Goal: Task Accomplishment & Management: Use online tool/utility

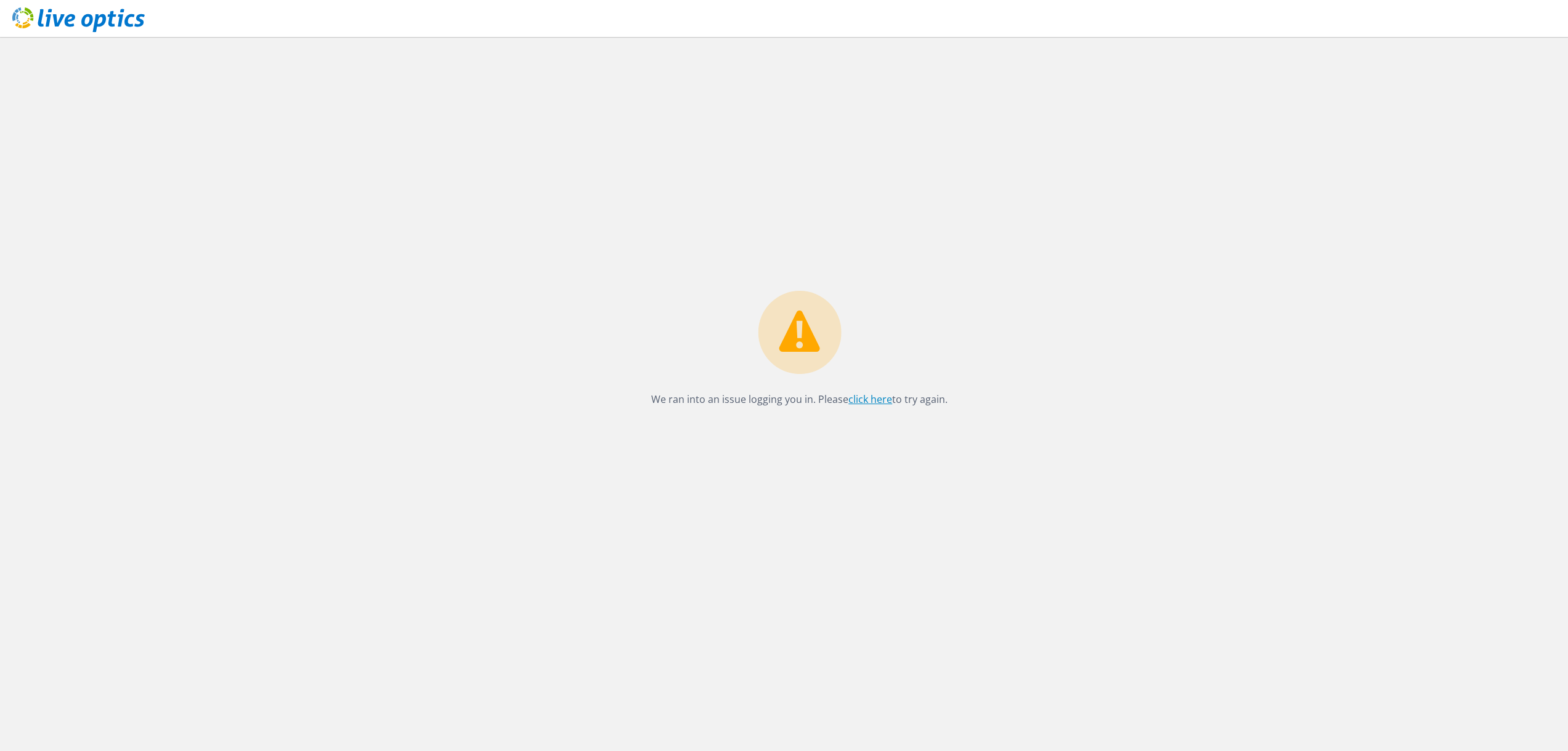
click at [856, 399] on link "click here" at bounding box center [870, 400] width 44 height 14
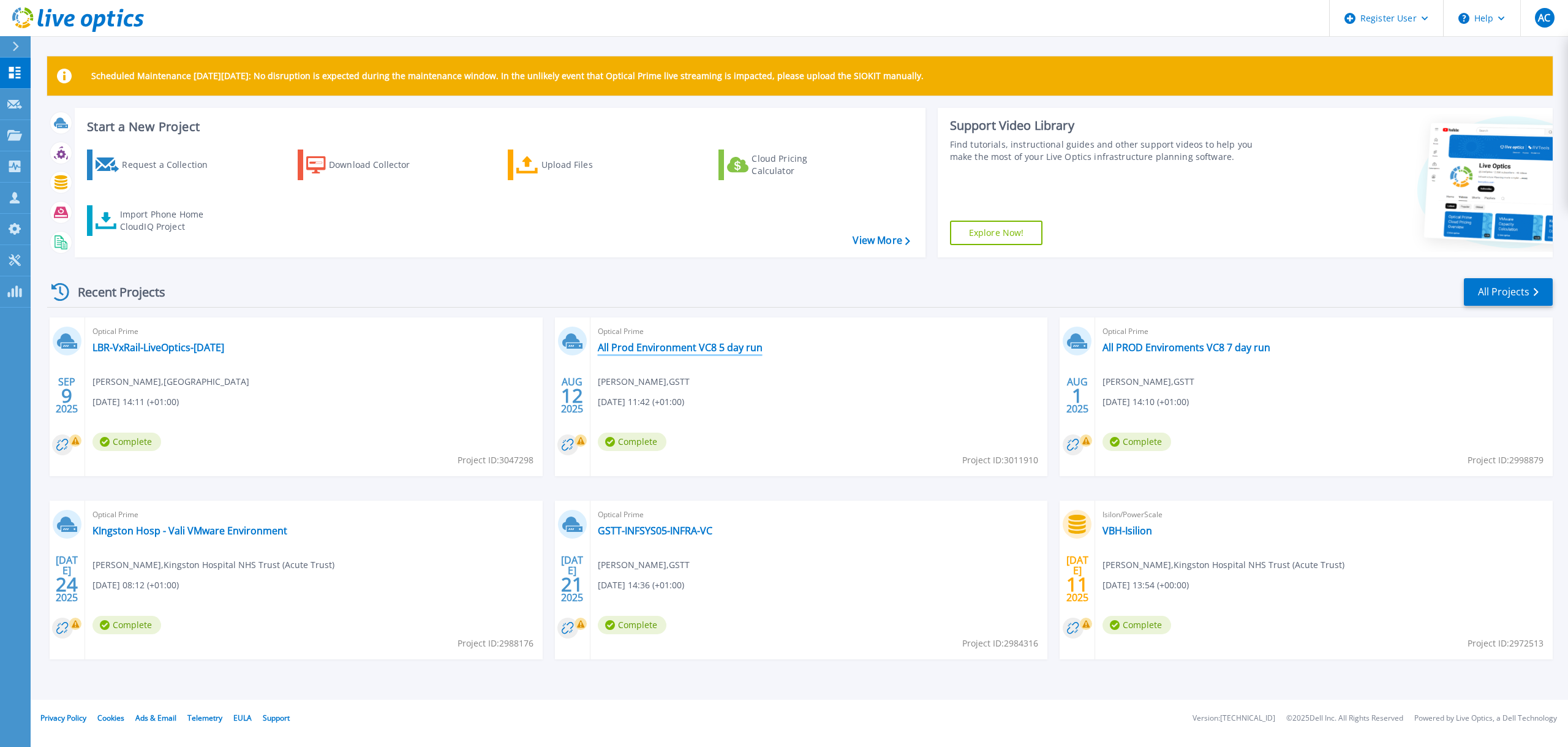
click at [688, 350] on link "All Prod Environment VC8 5 day run" at bounding box center [680, 348] width 165 height 13
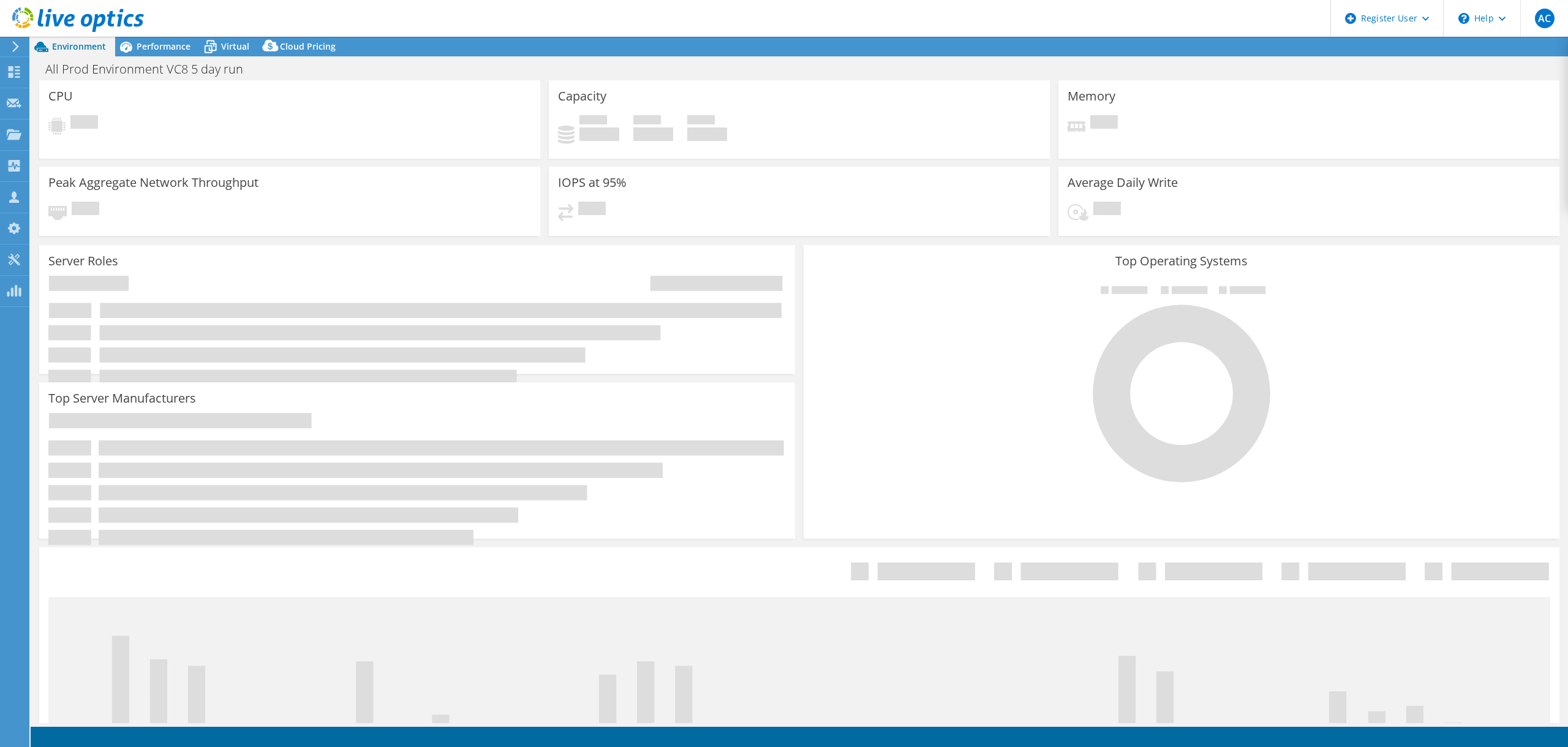
select select "USD"
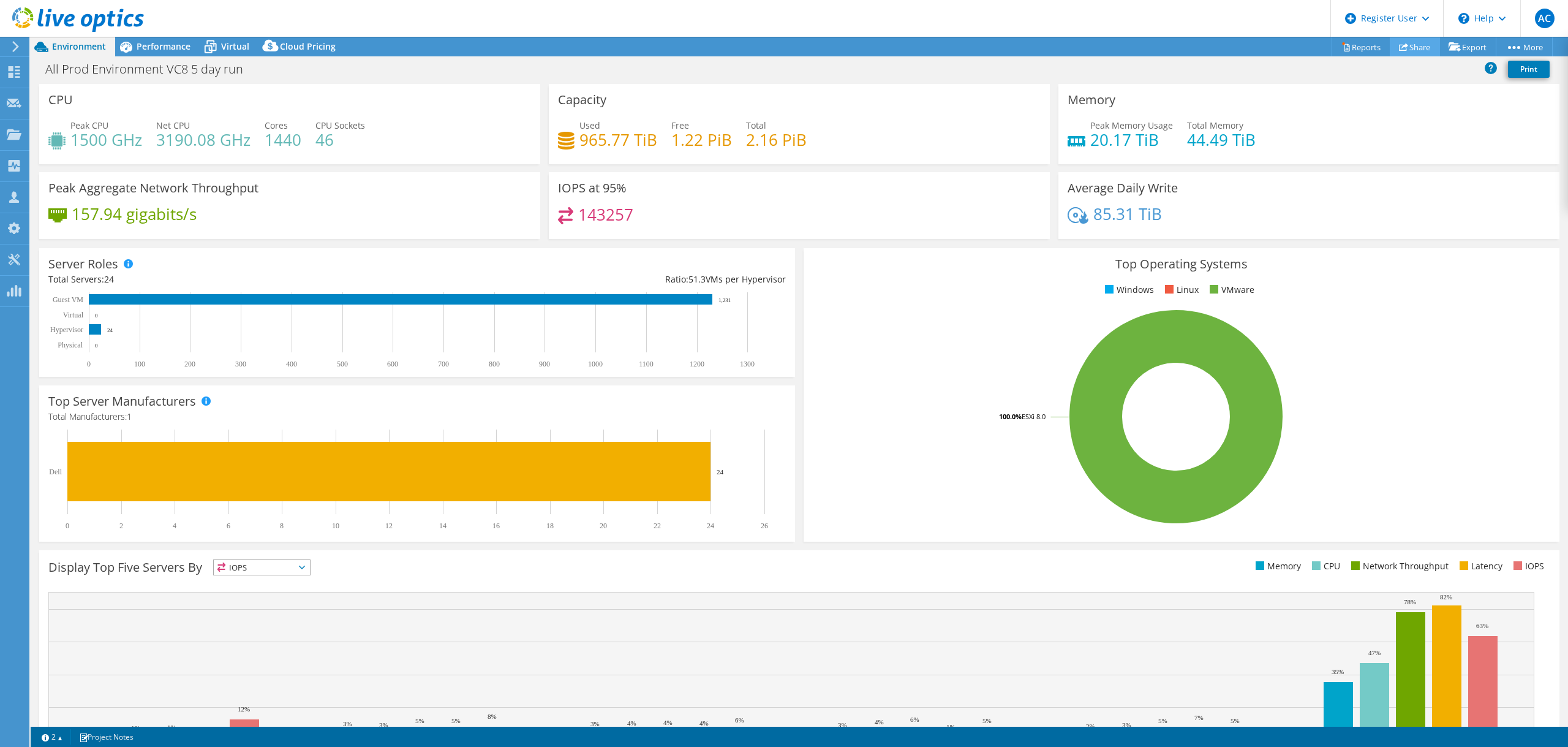
click at [1411, 52] on link "Share" at bounding box center [1415, 46] width 50 height 19
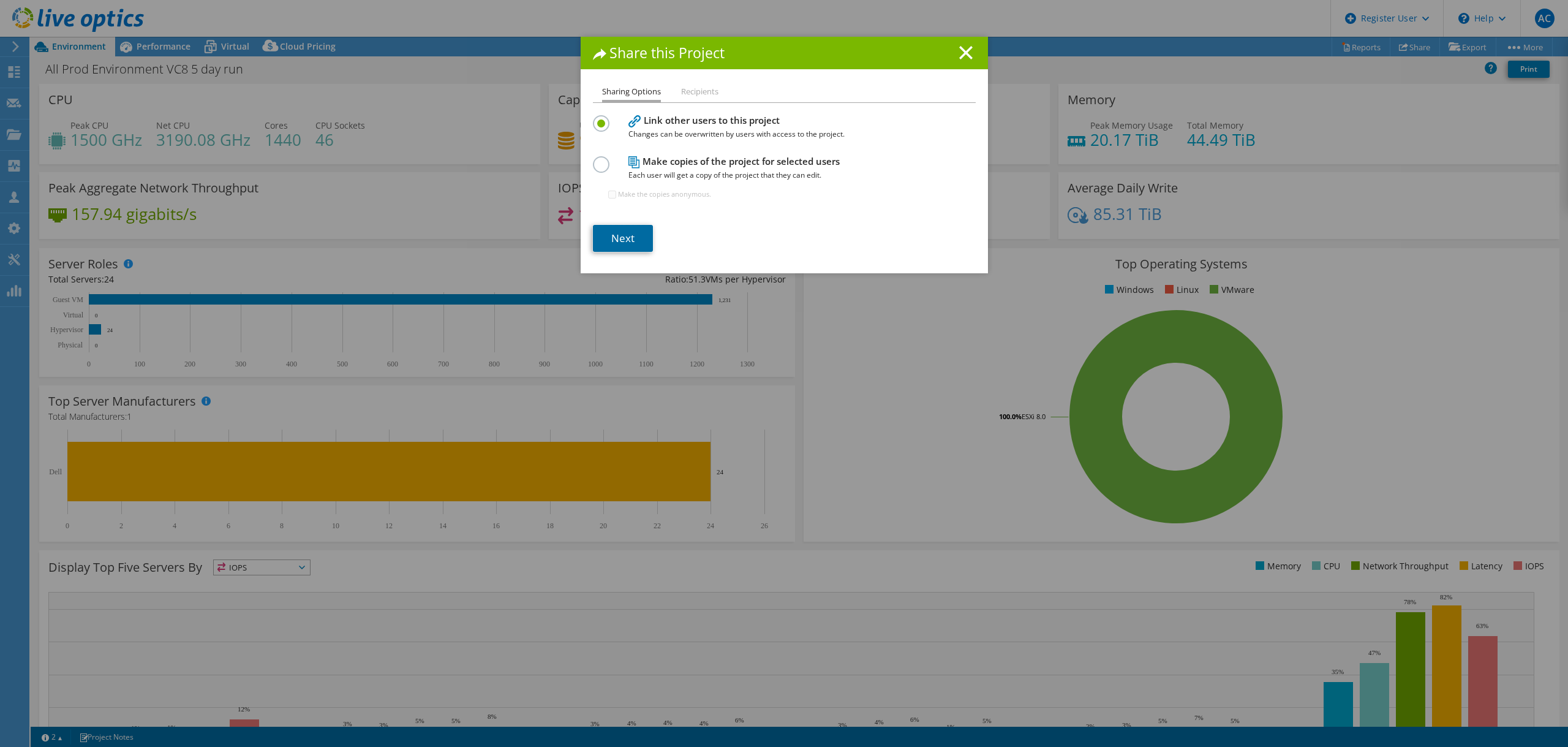
click at [624, 236] on link "Next" at bounding box center [622, 238] width 60 height 27
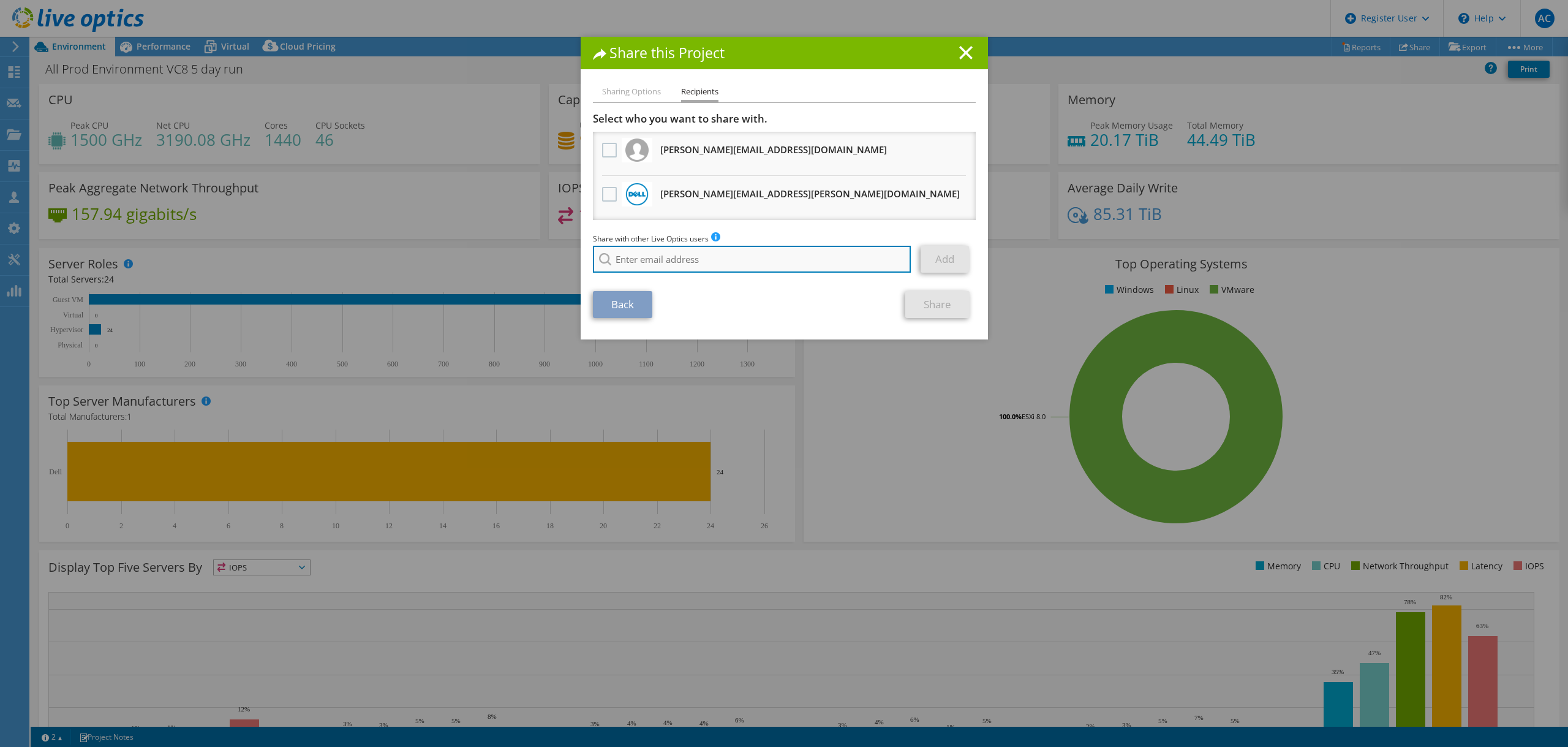
click at [726, 262] on input "search" at bounding box center [752, 260] width 318 height 27
type input "[PERSON_NAME]"
click at [633, 274] on div "No results for found." at bounding box center [663, 275] width 141 height 15
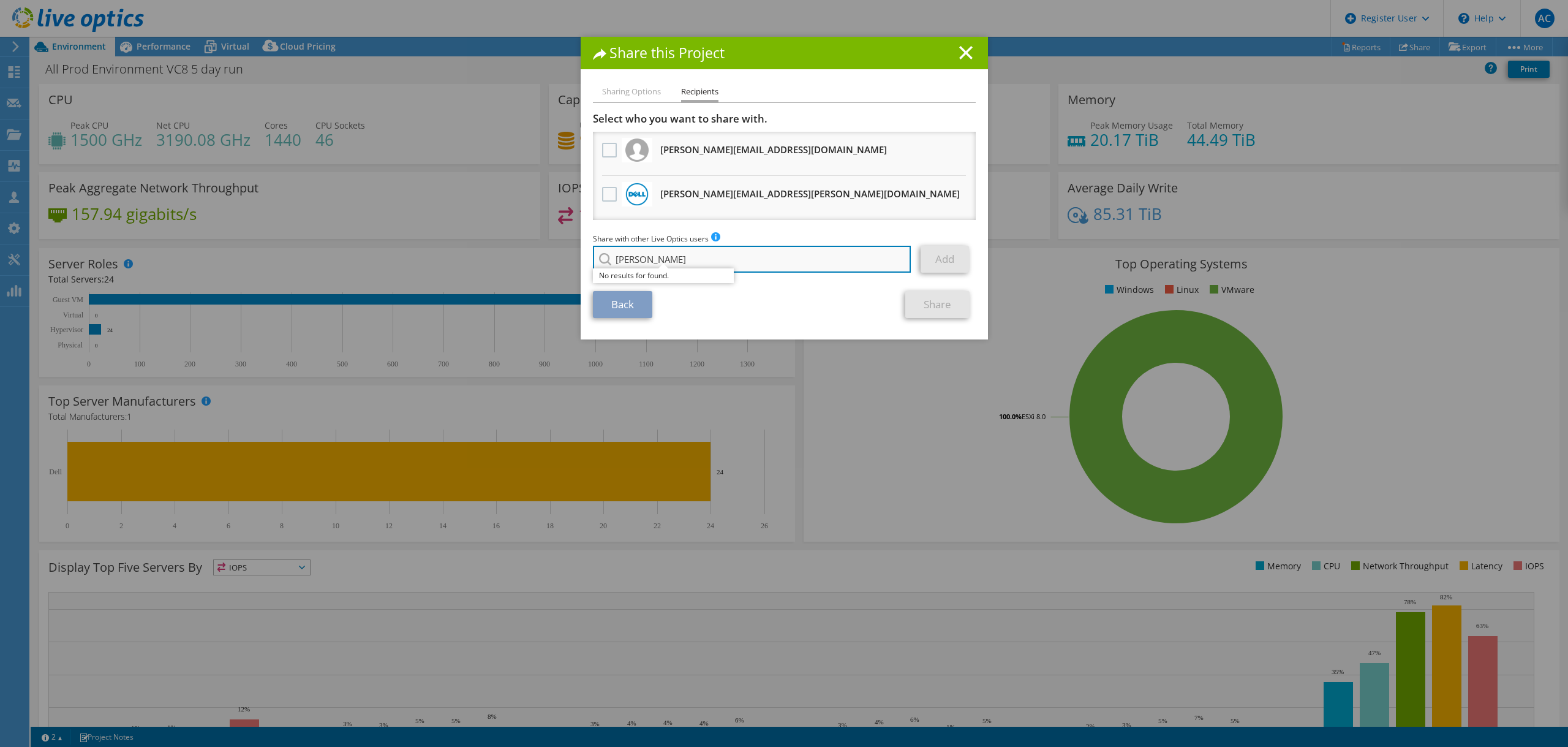
click at [713, 256] on input "[PERSON_NAME]" at bounding box center [752, 260] width 318 height 27
drag, startPoint x: 638, startPoint y: 103, endPoint x: 638, endPoint y: 94, distance: 9.0
click at [637, 101] on ul "Sharing Options Recipients" at bounding box center [784, 94] width 383 height 18
click at [638, 94] on li "Sharing Options" at bounding box center [632, 93] width 59 height 16
drag, startPoint x: 956, startPoint y: 49, endPoint x: 965, endPoint y: 47, distance: 9.2
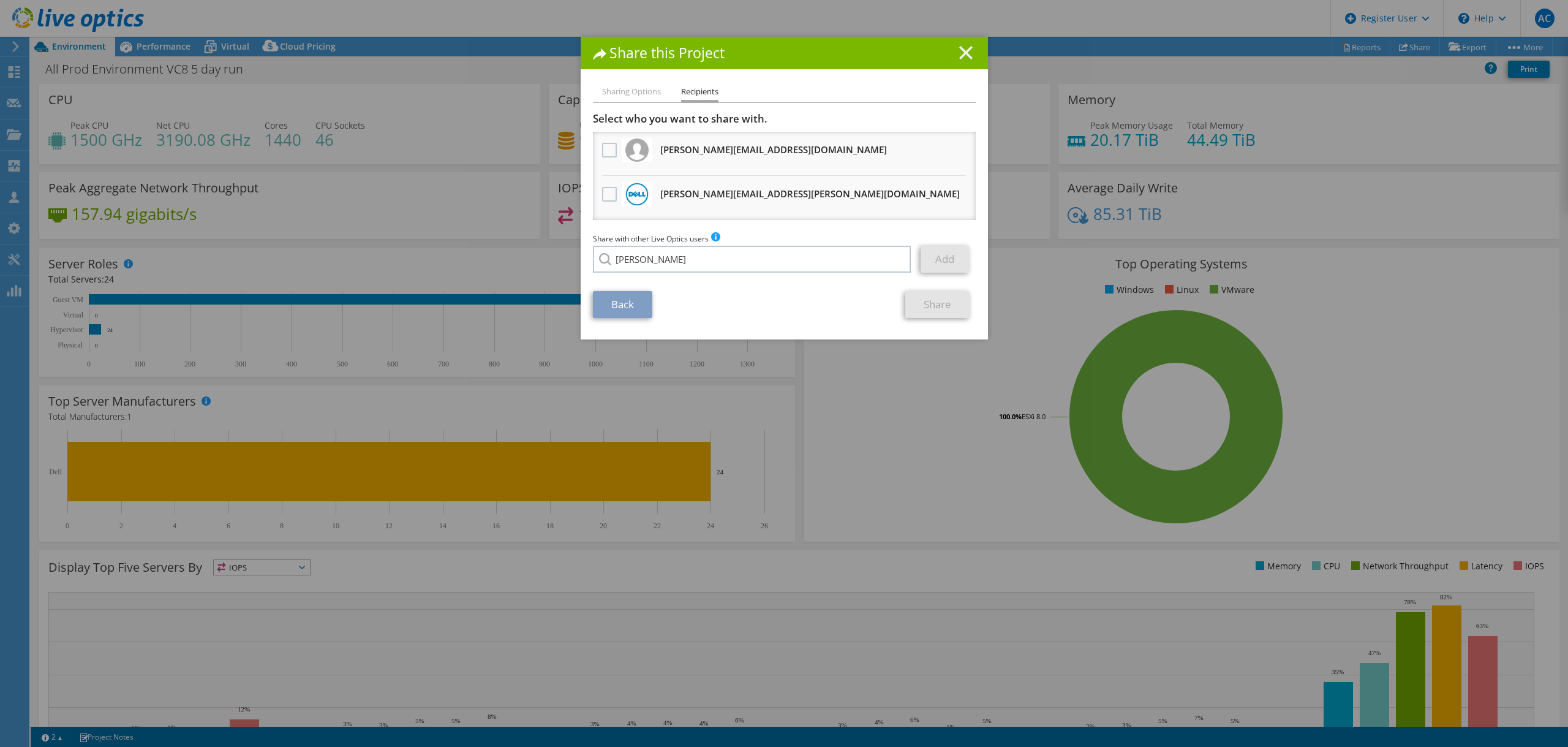
click at [958, 49] on h1 "Share this Project" at bounding box center [784, 53] width 383 height 14
click at [960, 54] on icon at bounding box center [967, 53] width 14 height 14
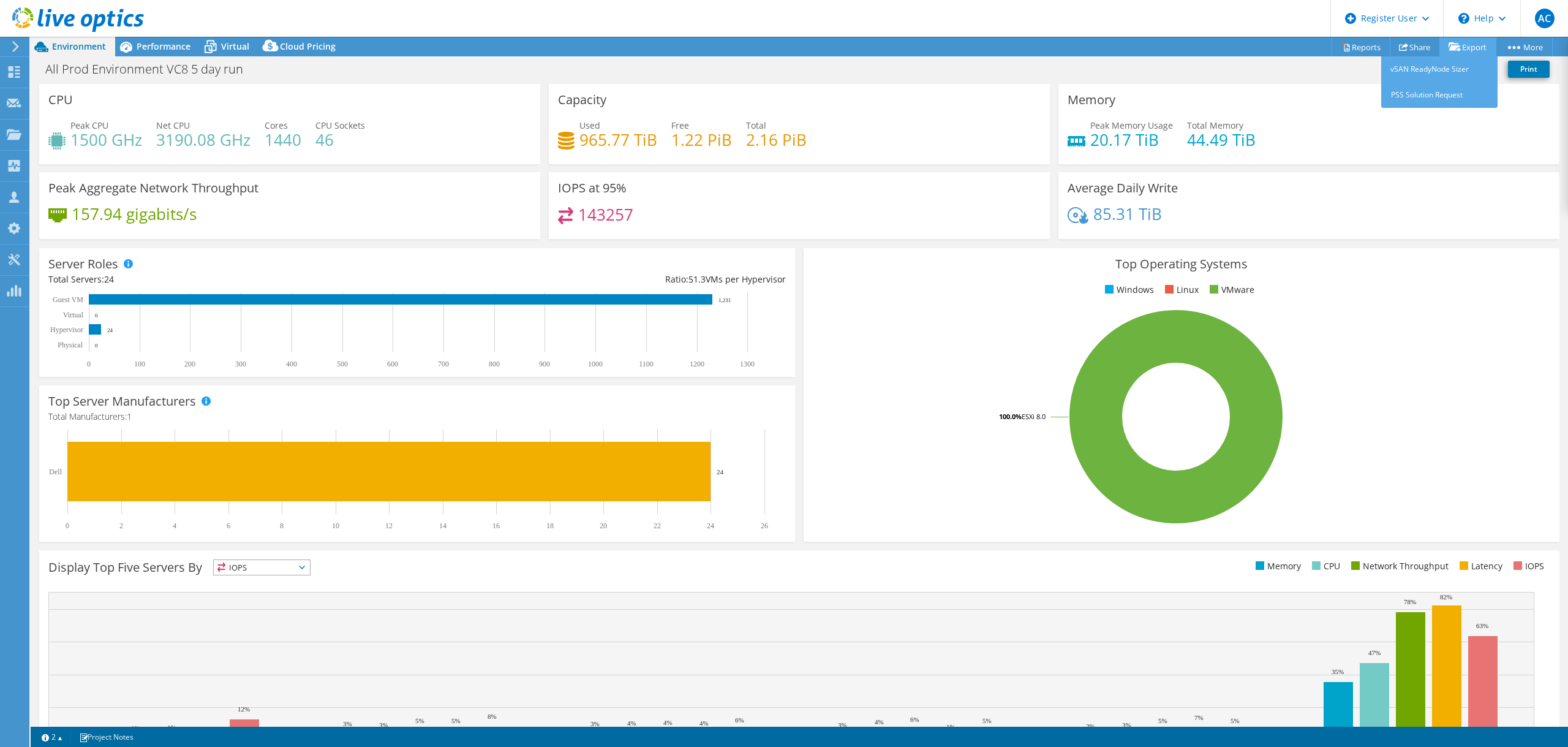
click at [1455, 43] on icon at bounding box center [1455, 46] width 13 height 9
click at [1360, 49] on link "Reports" at bounding box center [1361, 46] width 59 height 19
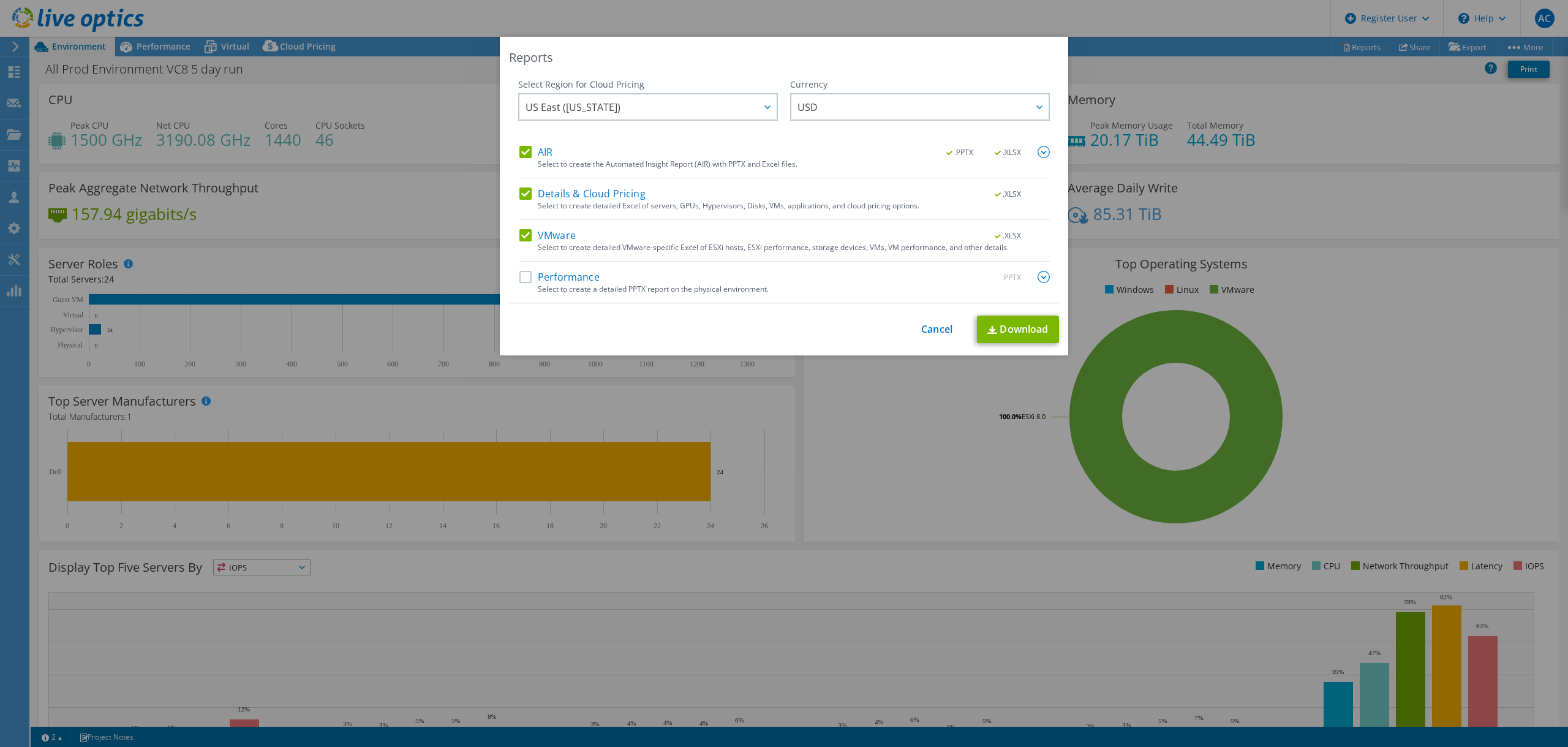
click at [551, 160] on div "Select to create the Automated Insight Report (AIR) with PPTX and Excel files." at bounding box center [794, 164] width 513 height 9
click at [522, 153] on label "AIR" at bounding box center [536, 151] width 33 height 13
click at [0, 0] on input "AIR" at bounding box center [0, 0] width 0 height 0
click at [576, 184] on div "AIR .PPTX .XLSX Select to create the Automated Insight Report (AIR) with PPTX a…" at bounding box center [784, 224] width 530 height 157
click at [582, 190] on label "Details & Cloud Pricing" at bounding box center [582, 193] width 126 height 13
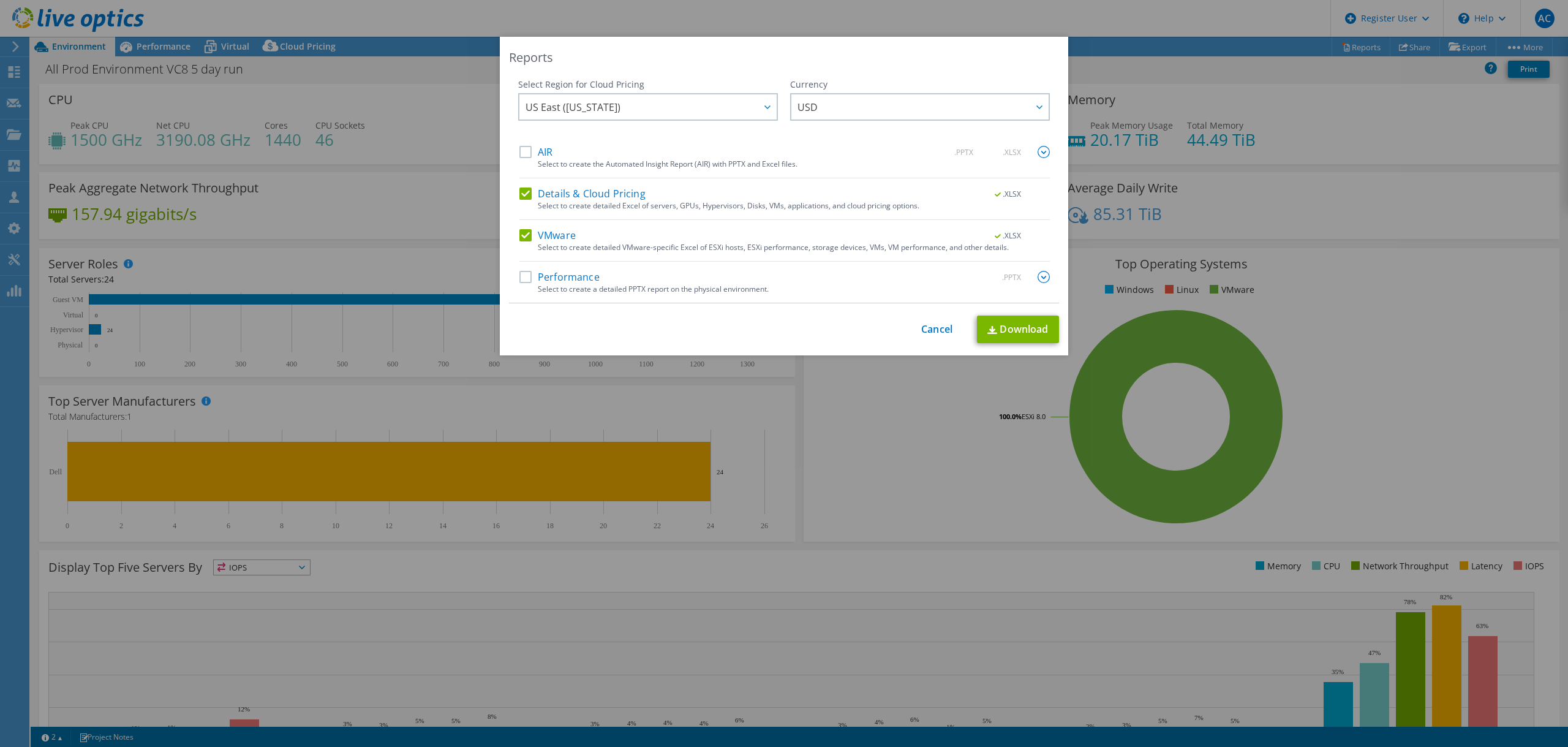
click at [523, 190] on label "Details & Cloud Pricing" at bounding box center [582, 193] width 126 height 13
click at [0, 0] on input "Details & Cloud Pricing" at bounding box center [0, 0] width 0 height 0
click at [519, 273] on label "Performance" at bounding box center [559, 276] width 80 height 13
click at [0, 0] on input "Performance" at bounding box center [0, 0] width 0 height 0
click at [1025, 329] on link "Download" at bounding box center [1018, 329] width 82 height 27
